Goal: Find specific page/section: Find specific page/section

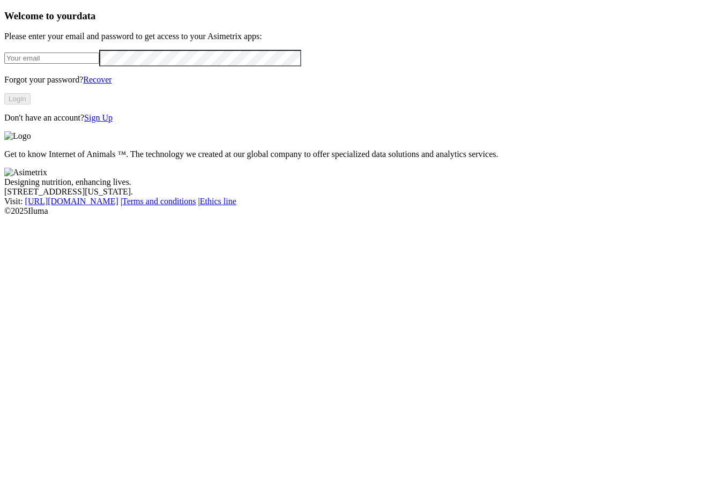
click at [99, 64] on input "email" at bounding box center [51, 58] width 95 height 11
type input "[PERSON_NAME][EMAIL_ADDRESS][PERSON_NAME][DOMAIN_NAME]"
click at [31, 105] on button "Login" at bounding box center [17, 98] width 26 height 11
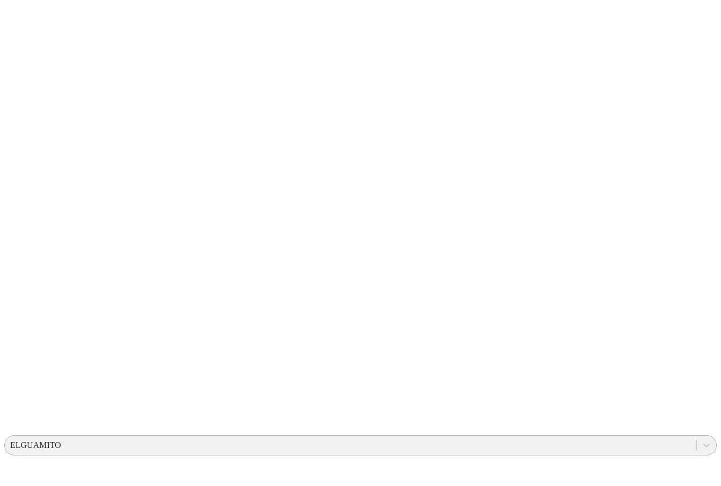
click at [460, 437] on div "ELGUAMITO" at bounding box center [351, 445] width 692 height 16
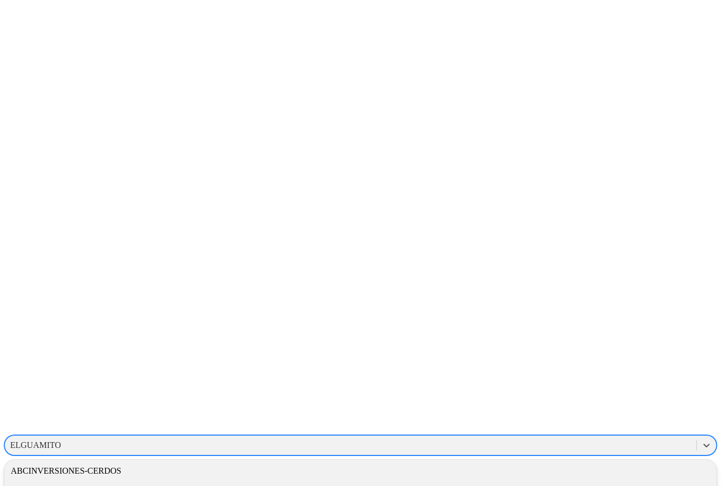
type input "g"
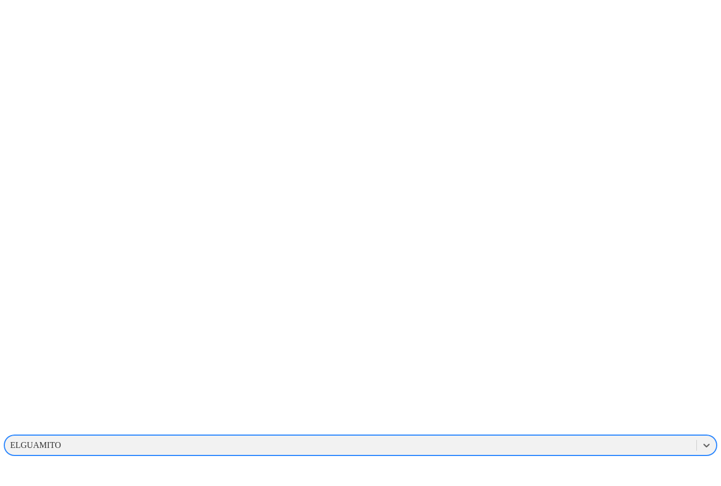
click at [511, 437] on div "ELGUAMITO" at bounding box center [351, 445] width 692 height 16
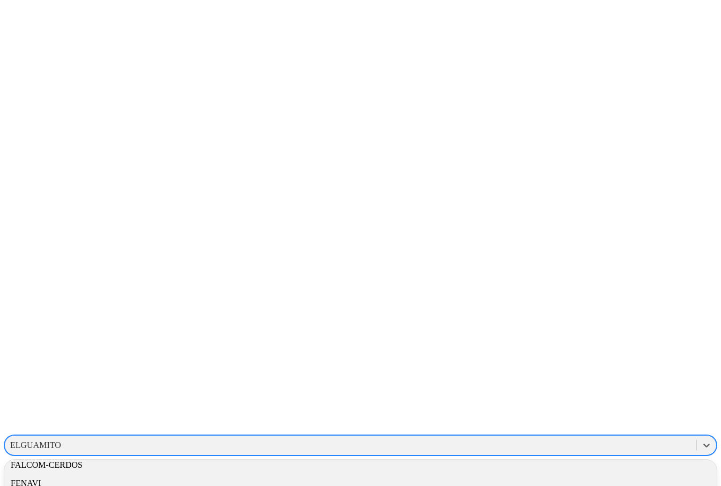
scroll to position [1030, 0]
type input "C"
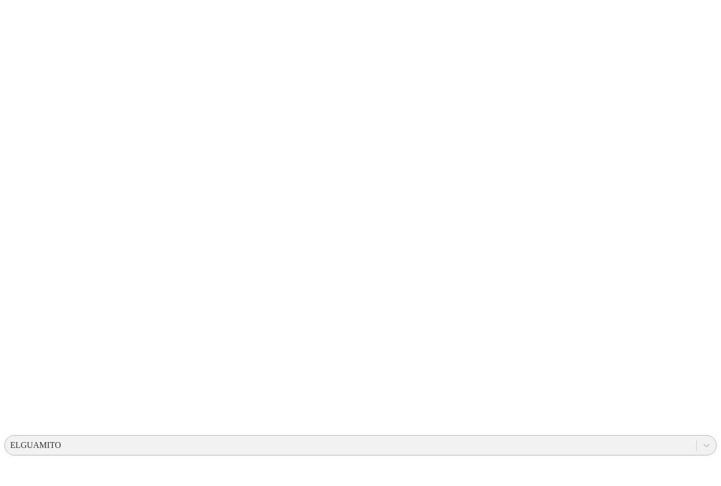
click at [61, 441] on div "ELGUAMITO" at bounding box center [35, 446] width 51 height 10
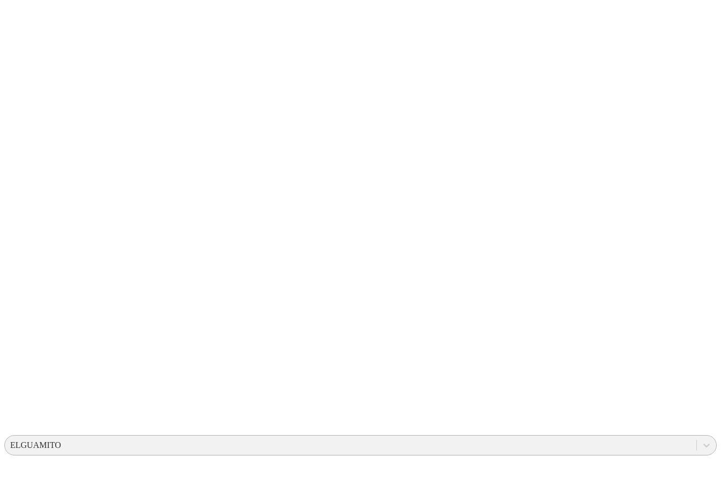
click at [61, 441] on div "ELGUAMITO" at bounding box center [35, 446] width 51 height 10
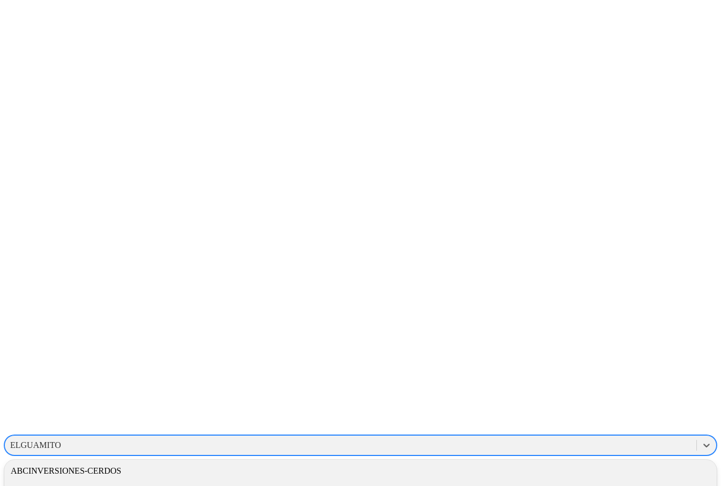
click at [518, 462] on div "ABCINVERSIONES-CERDOS" at bounding box center [360, 471] width 713 height 18
